Goal: Task Accomplishment & Management: Manage account settings

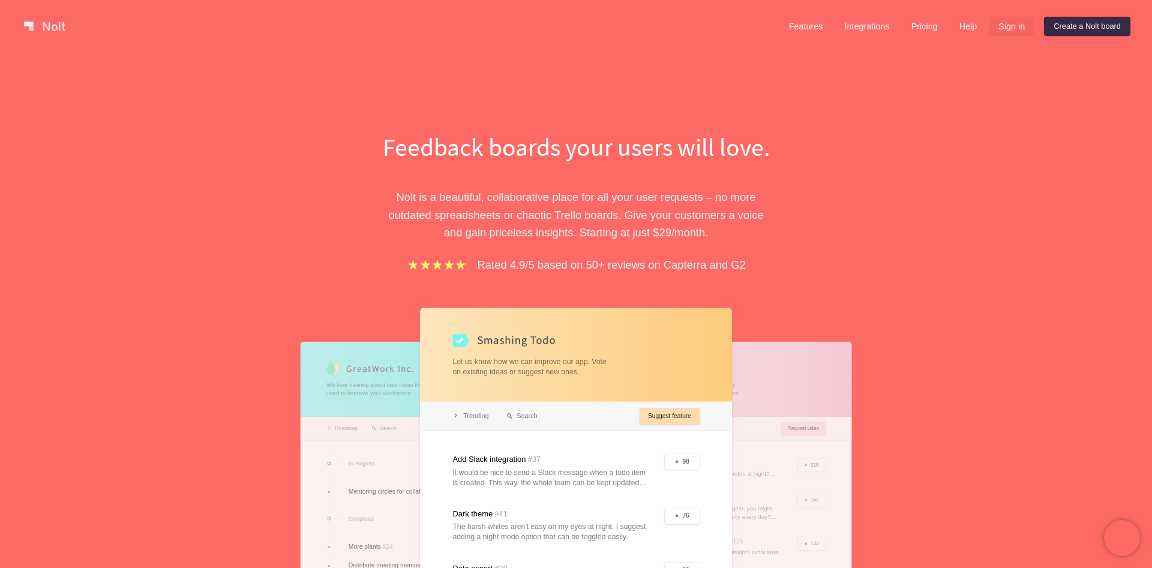
click at [1025, 34] on link "Sign in" at bounding box center [1011, 26] width 46 height 19
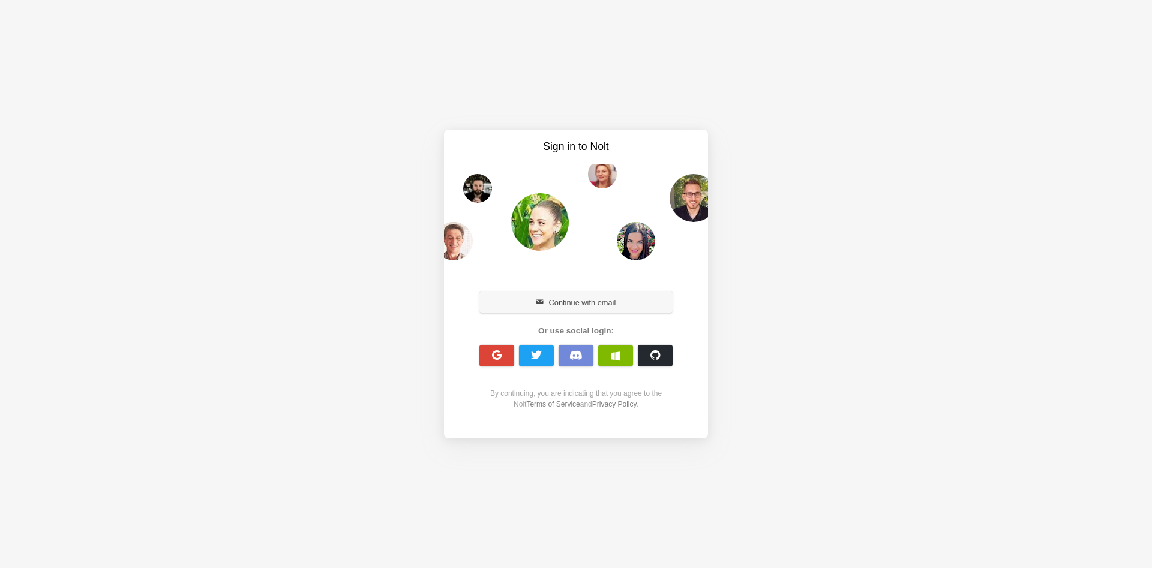
click at [521, 303] on button "Continue with email" at bounding box center [575, 302] width 193 height 22
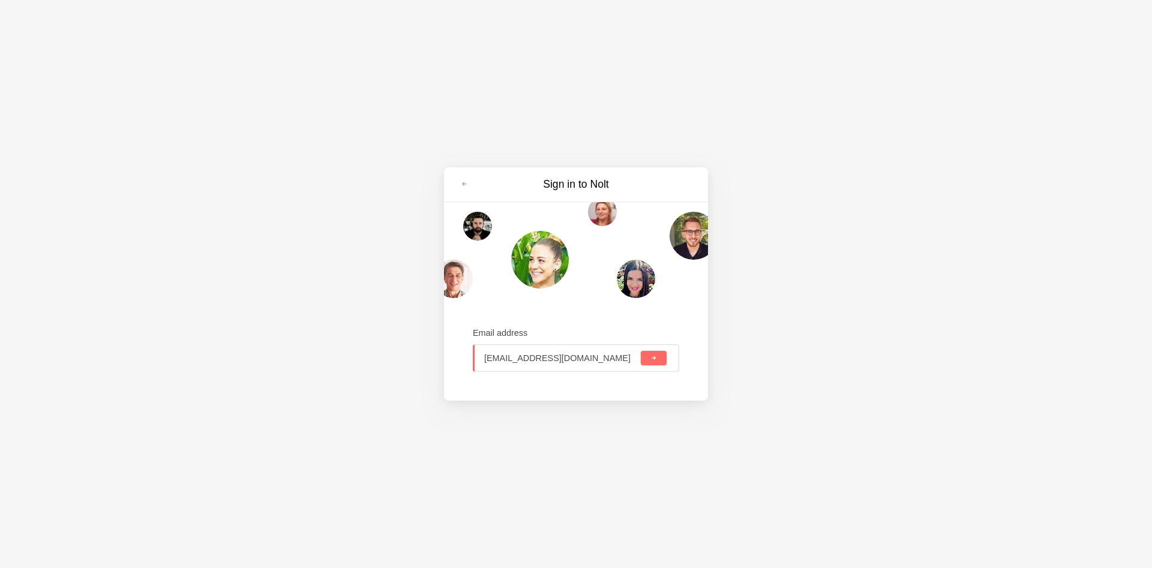
type input "[EMAIL_ADDRESS][DOMAIN_NAME]"
click at [641, 351] on button "submit" at bounding box center [654, 358] width 26 height 14
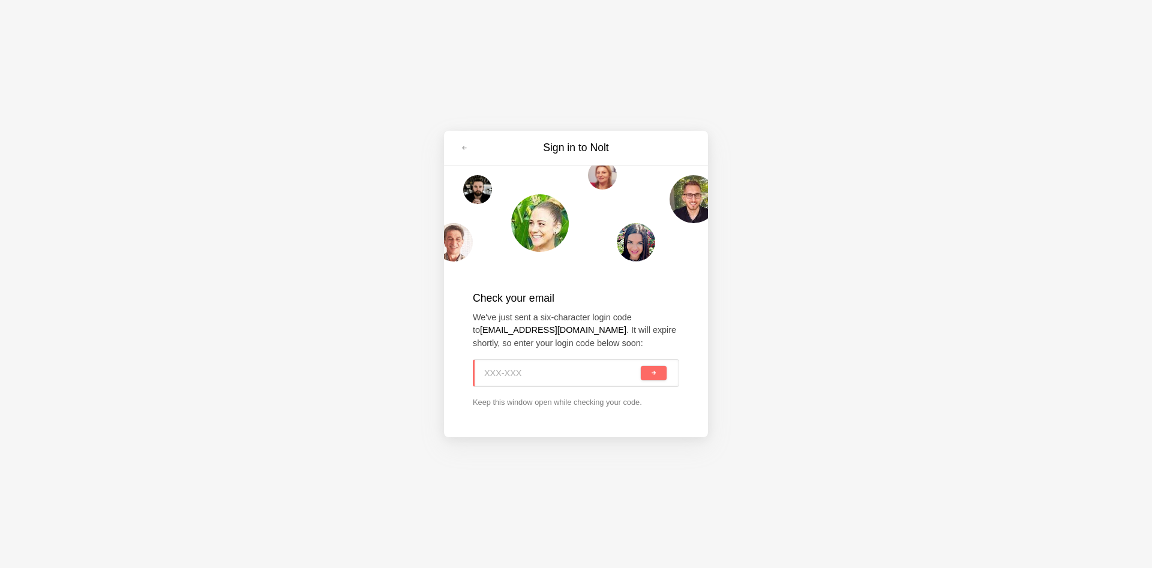
paste input "9RN-38X"
type input "9RN-38X"
click at [645, 377] on button "submit" at bounding box center [654, 373] width 26 height 14
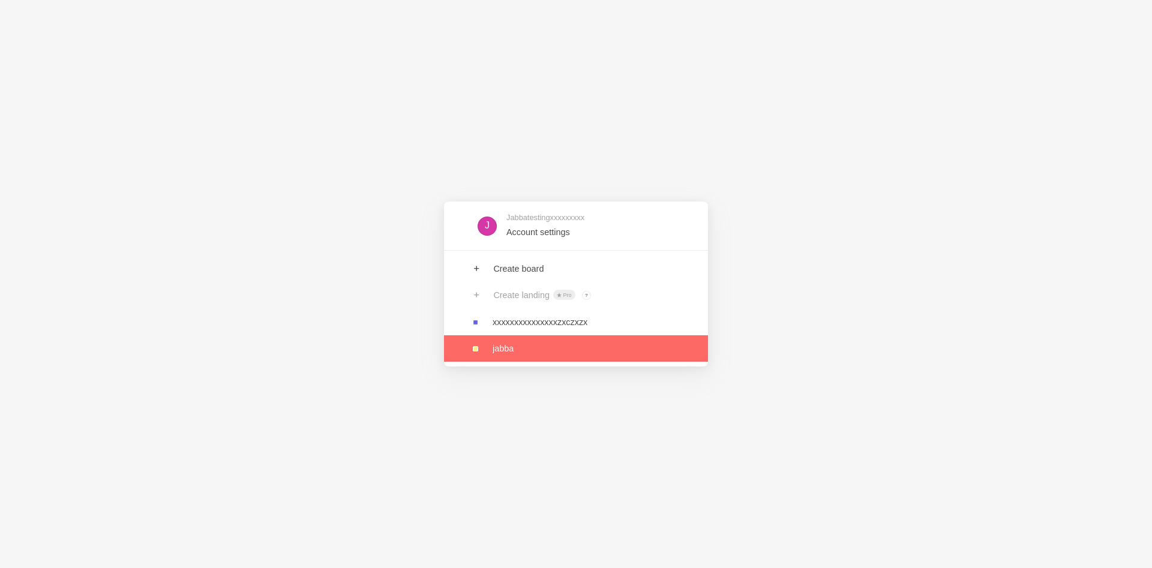
click at [537, 355] on link at bounding box center [576, 348] width 264 height 26
